Goal: Navigation & Orientation: Find specific page/section

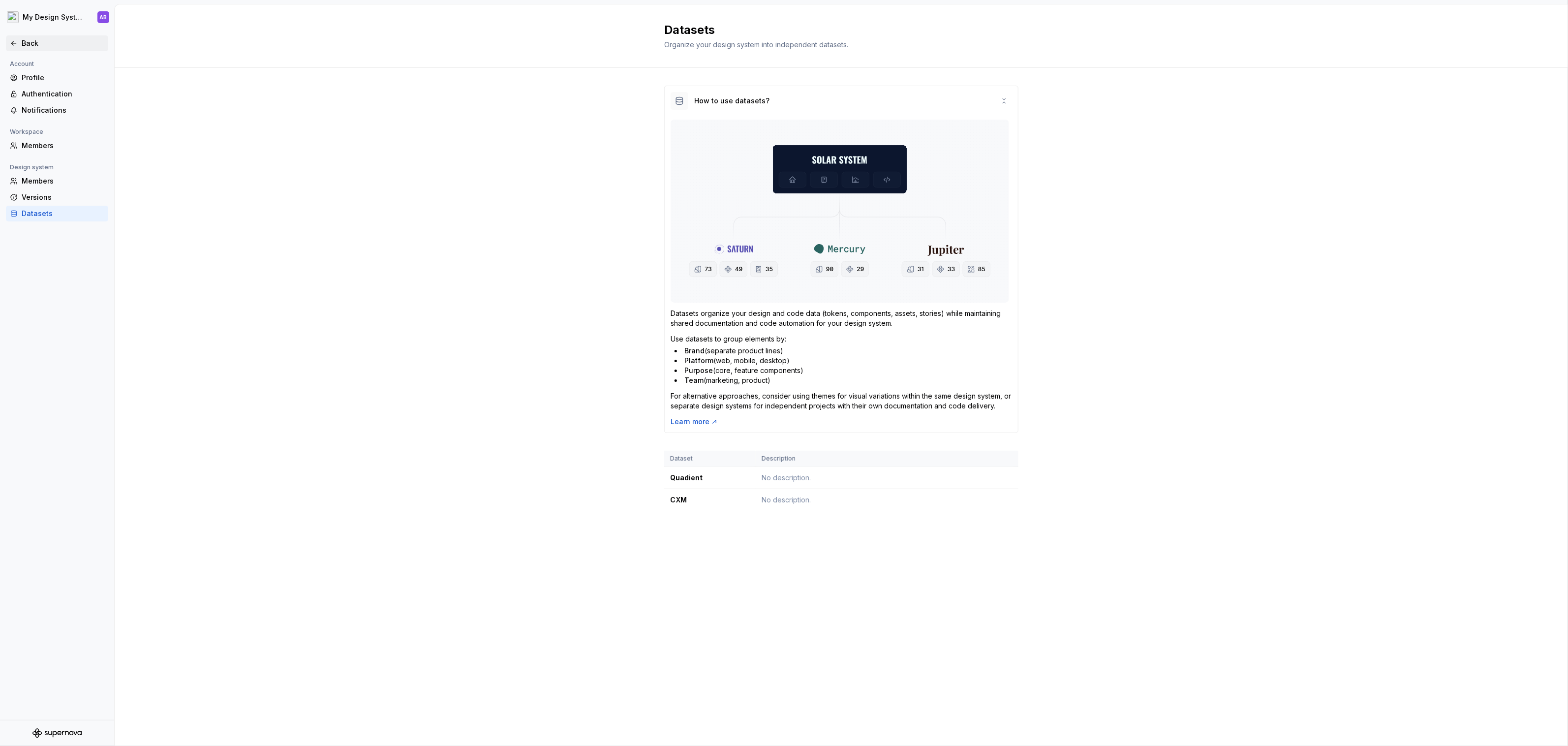
click at [12, 45] on icon at bounding box center [13, 43] width 8 height 8
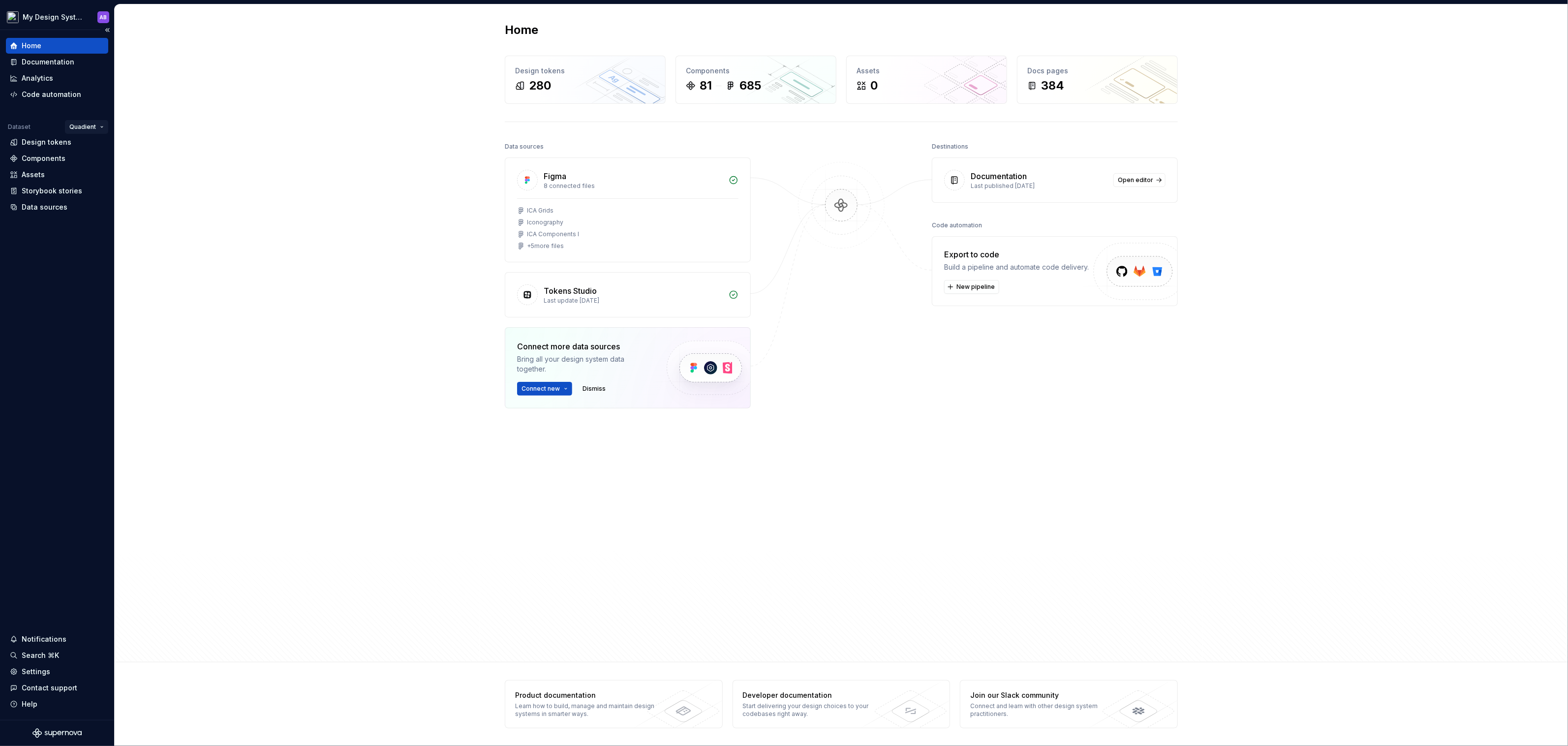
click at [89, 124] on html "My Design System AB Home Documentation Analytics Code automation Dataset Quadie…" at bounding box center [784, 373] width 1568 height 746
click at [107, 183] on div "View datasets" at bounding box center [116, 182] width 64 height 10
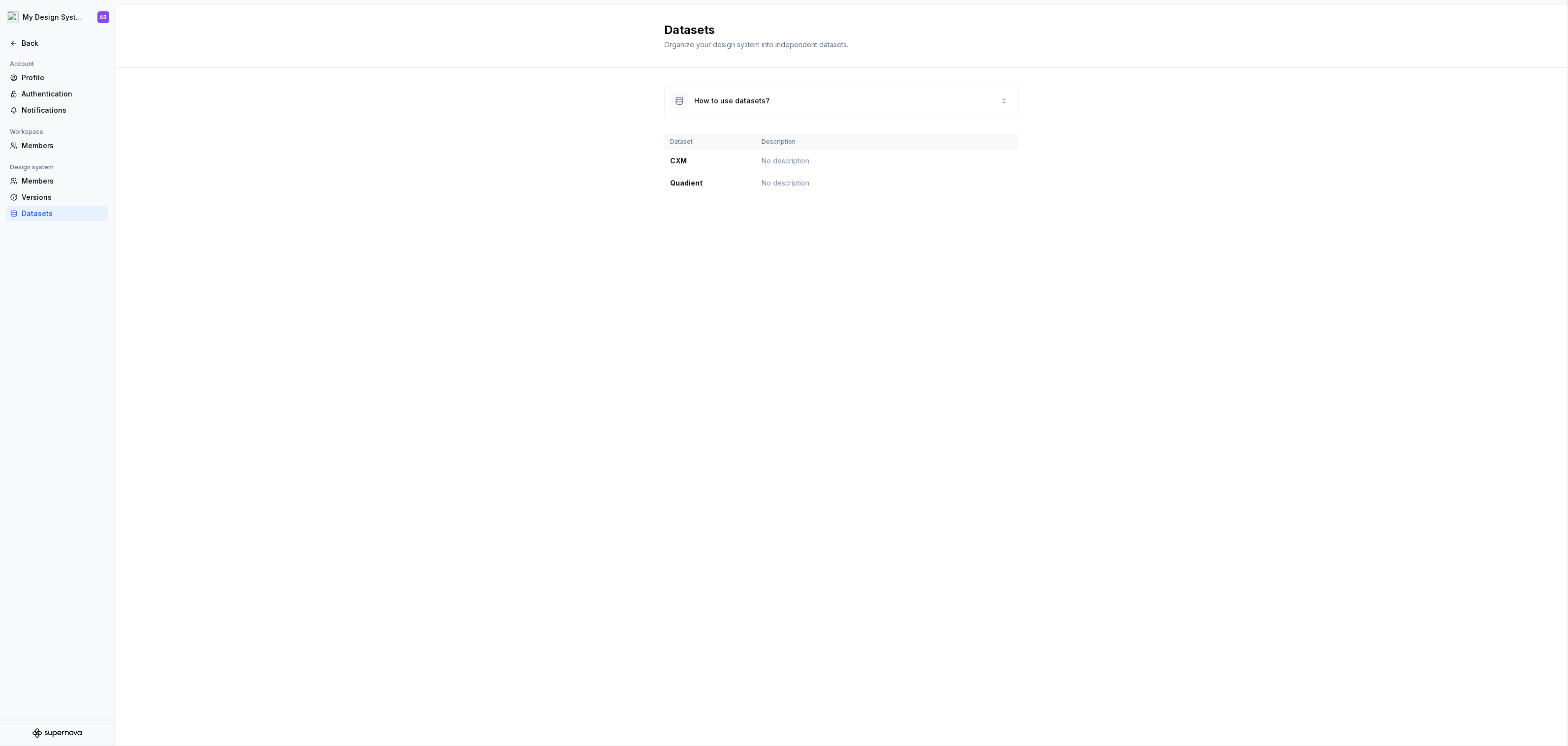
click at [992, 36] on h2 "Datasets" at bounding box center [835, 30] width 343 height 16
click at [58, 18] on html "My Design System AB Back Account Profile Authentication Notifications Workspace…" at bounding box center [784, 373] width 1568 height 746
click at [218, 155] on html "My Design System AB Back Account Profile Authentication Notifications Workspace…" at bounding box center [784, 373] width 1568 height 746
click at [26, 41] on div "Back" at bounding box center [63, 43] width 83 height 10
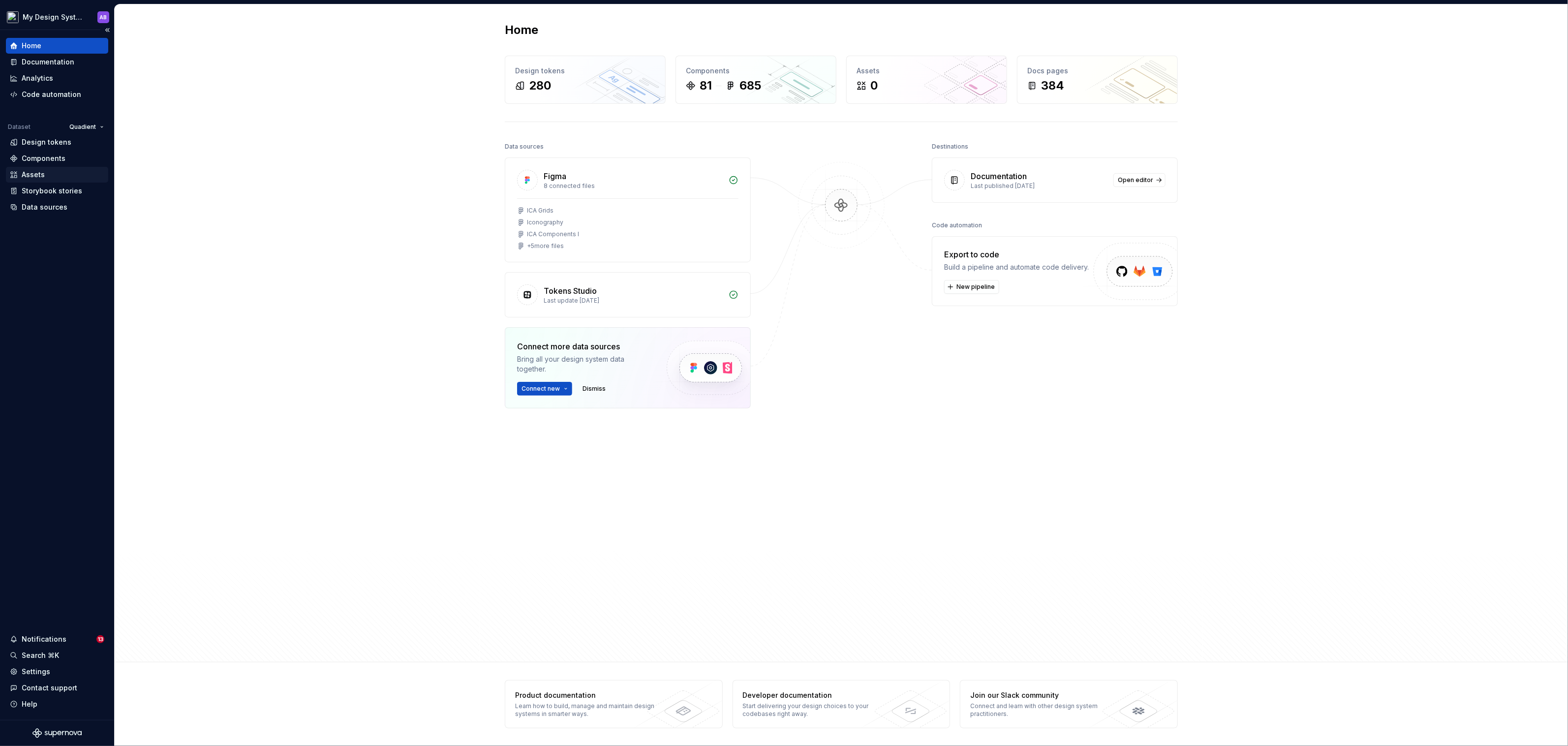
click at [29, 175] on div "Assets" at bounding box center [33, 175] width 23 height 10
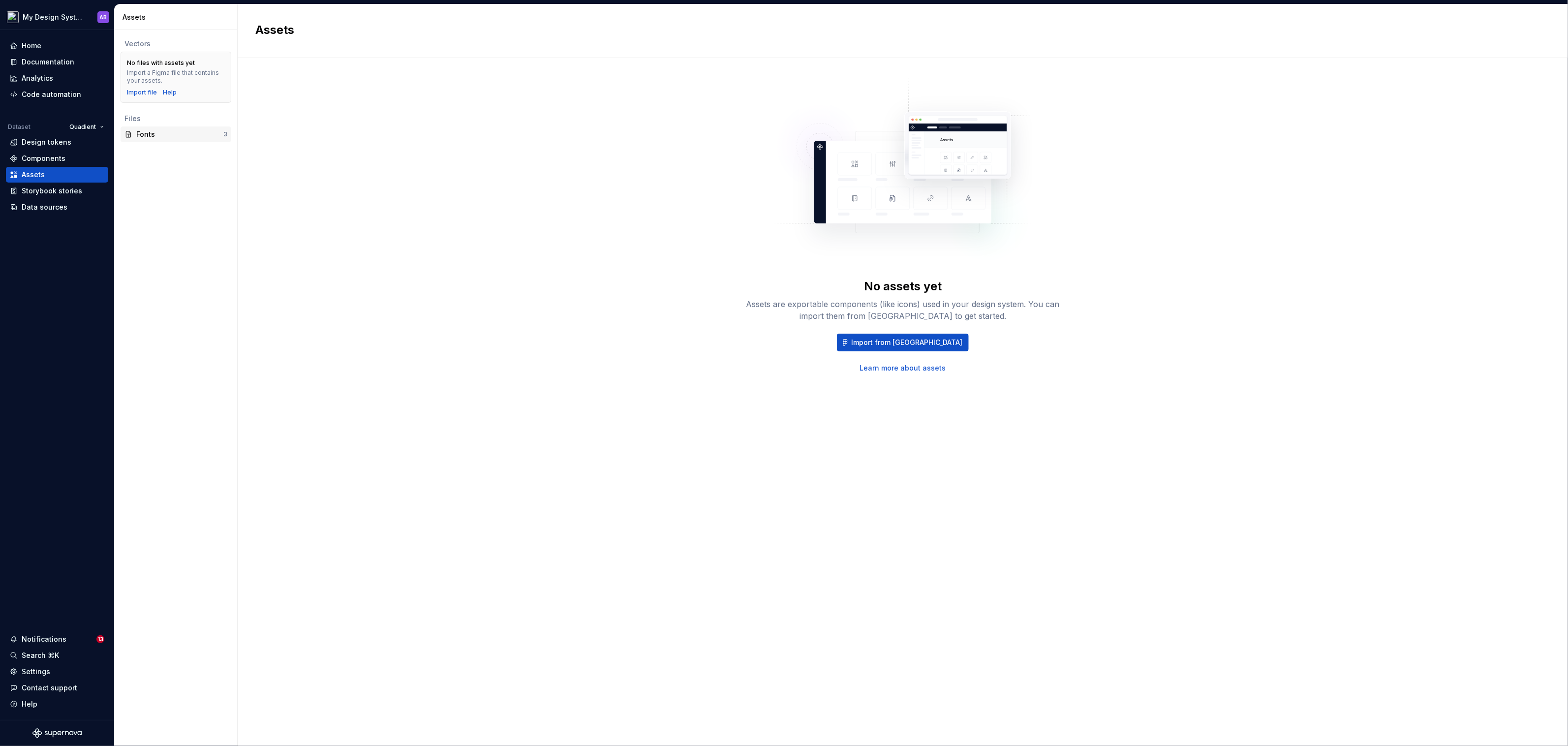
click at [159, 138] on div "Fonts" at bounding box center [180, 135] width 87 height 10
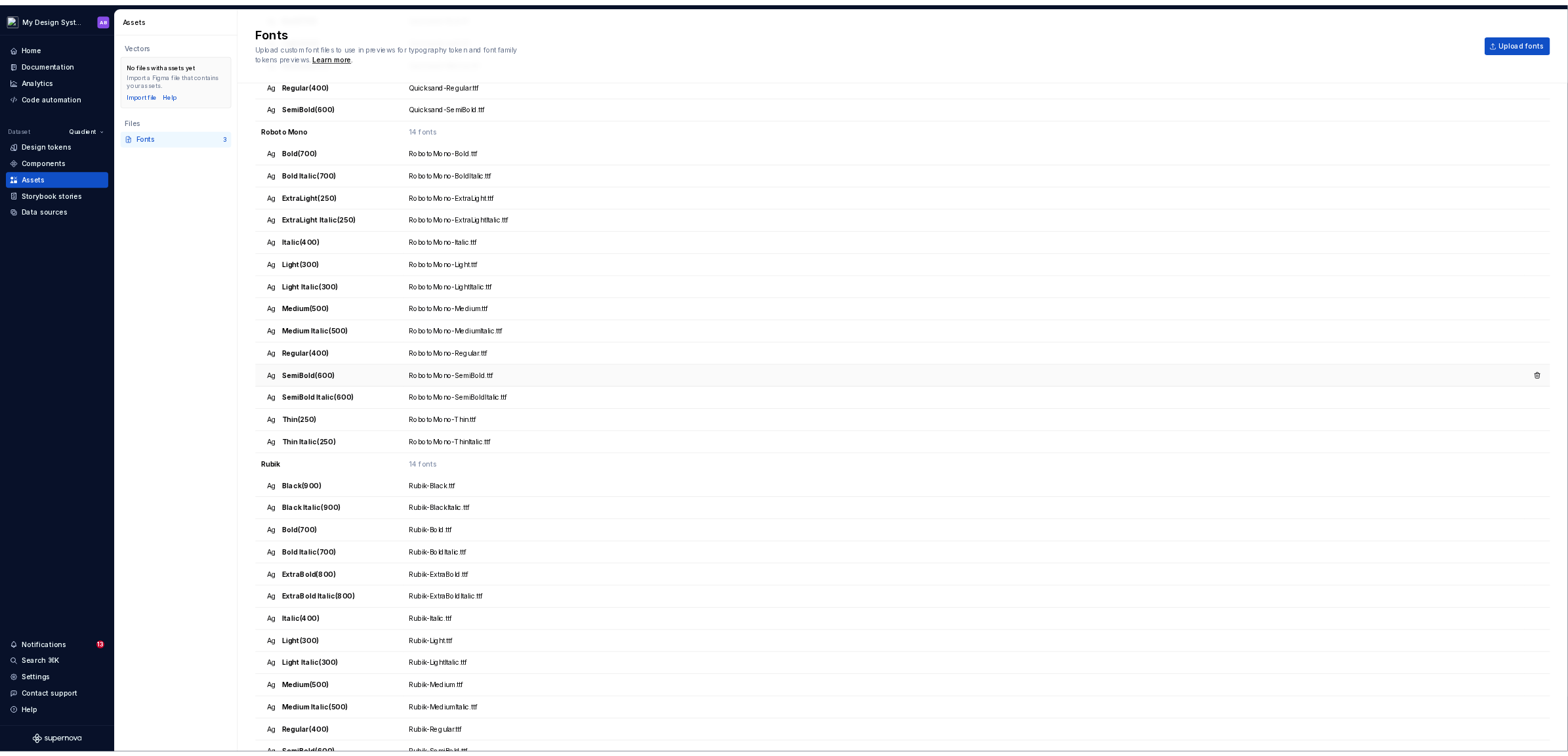
scroll to position [205, 0]
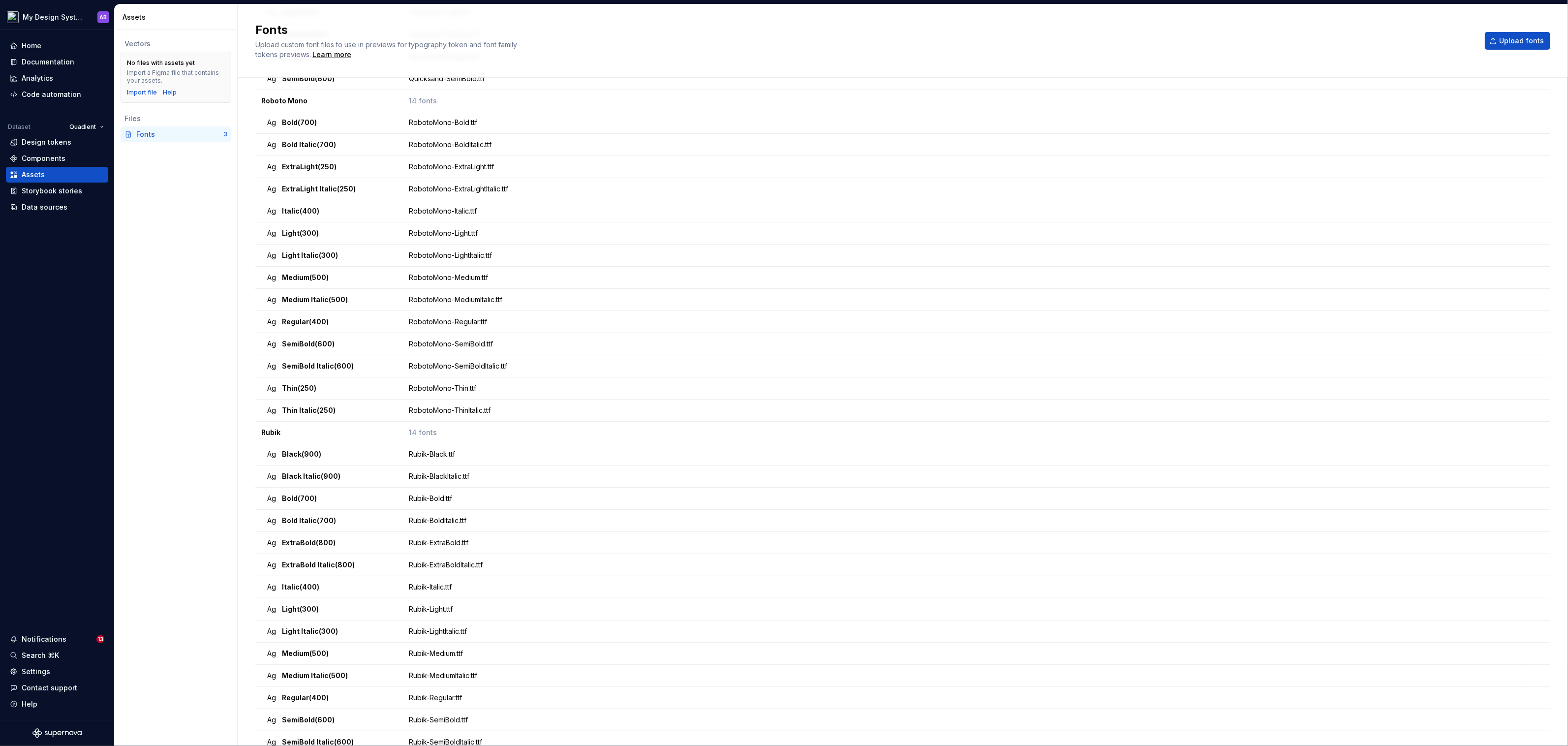
click at [180, 119] on div "Files" at bounding box center [175, 119] width 103 height 10
